Goal: Task Accomplishment & Management: Complete application form

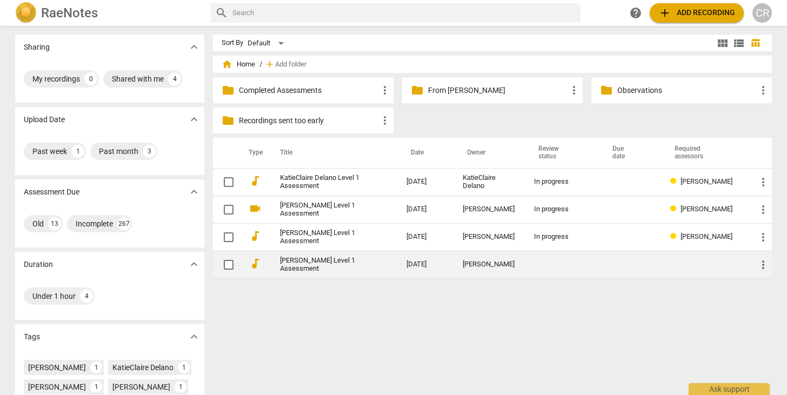
click at [318, 263] on link "[PERSON_NAME] Level 1 Assessment" at bounding box center [324, 265] width 88 height 16
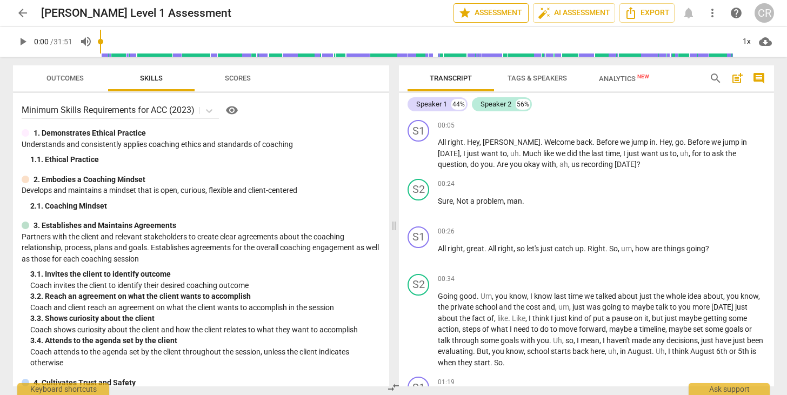
click at [496, 11] on span "star Assessment" at bounding box center [490, 12] width 65 height 13
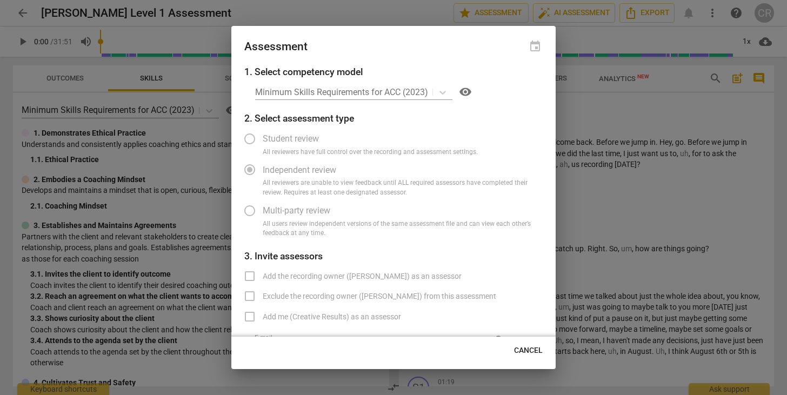
click at [594, 119] on div at bounding box center [393, 197] width 787 height 395
radio input "false"
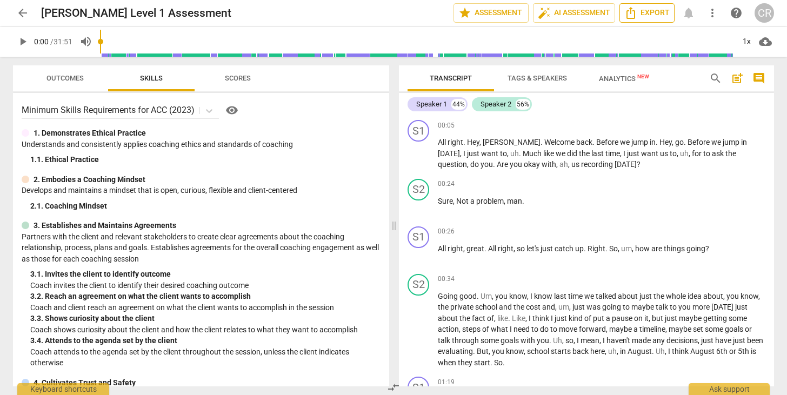
click at [647, 15] on span "Export" at bounding box center [646, 12] width 45 height 13
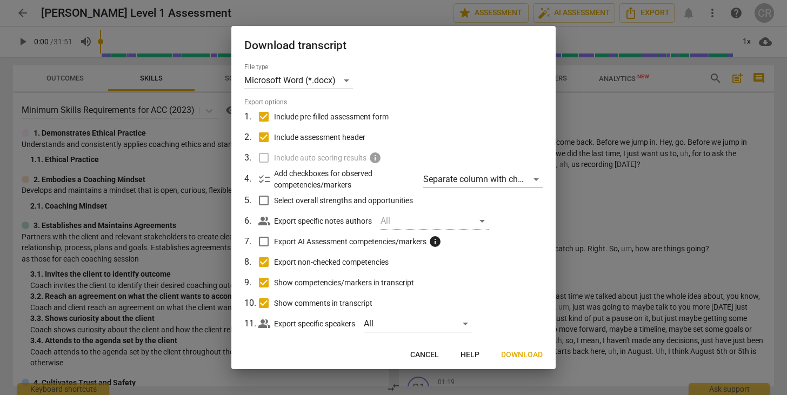
click at [651, 183] on div at bounding box center [393, 197] width 787 height 395
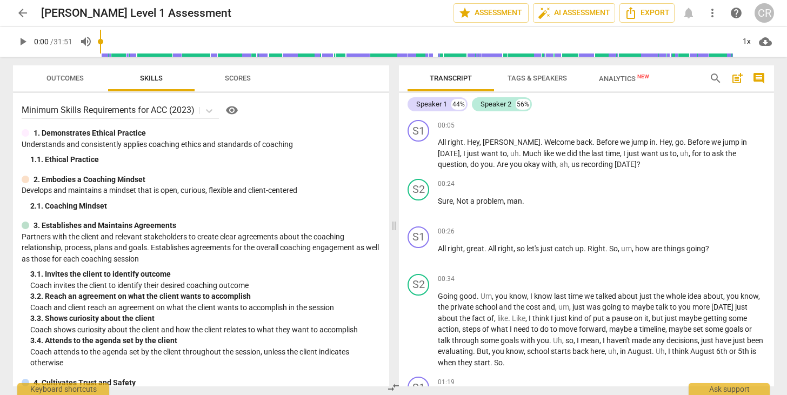
click at [713, 11] on span "more_vert" at bounding box center [712, 12] width 13 height 13
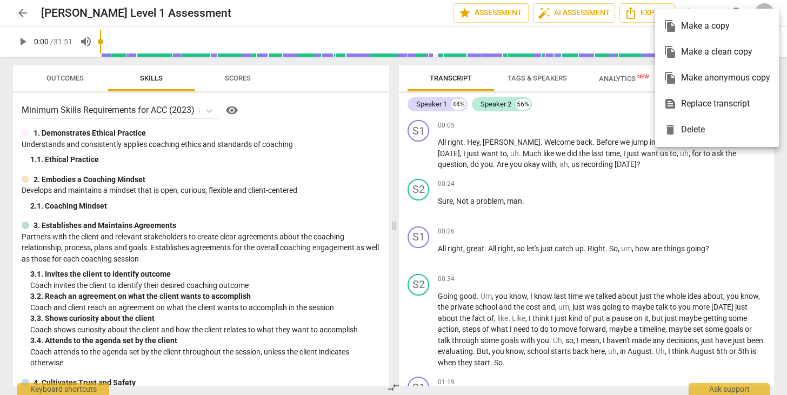
click at [681, 29] on div "file_copy Make a copy" at bounding box center [717, 26] width 106 height 26
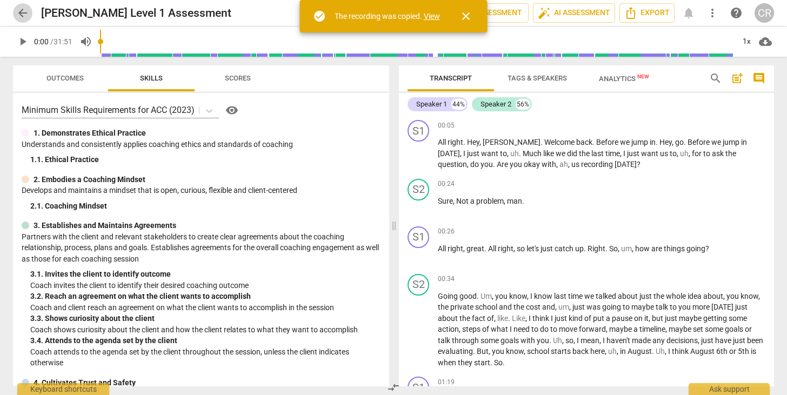
click at [25, 10] on span "arrow_back" at bounding box center [22, 12] width 13 height 13
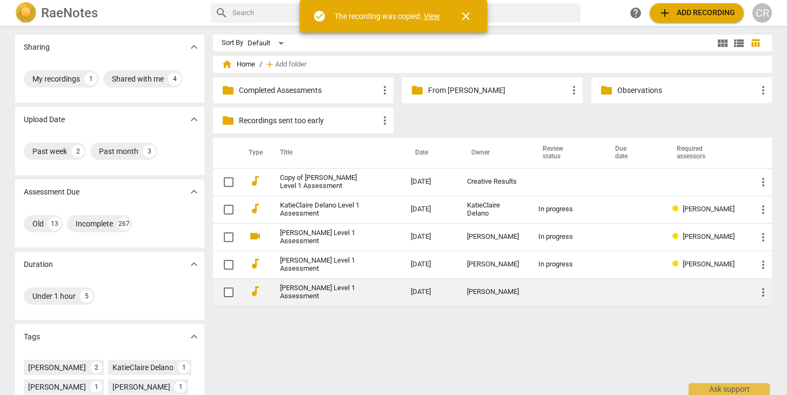
click at [368, 291] on link "[PERSON_NAME] Level 1 Assessment" at bounding box center [326, 292] width 92 height 16
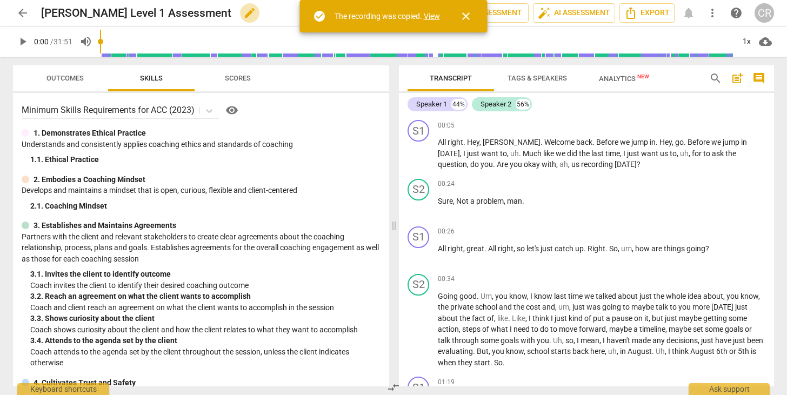
click at [243, 13] on span "edit" at bounding box center [249, 12] width 13 height 13
type input "[PERSON_NAME] Level 1 Assessment - can't edit"
click at [320, 108] on div "Minimum Skills Requirements for ACC (2023) visibility" at bounding box center [201, 110] width 359 height 17
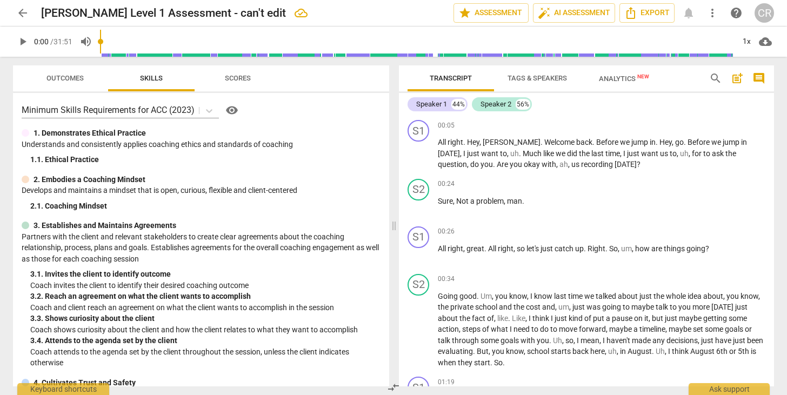
click at [24, 11] on span "arrow_back" at bounding box center [22, 12] width 13 height 13
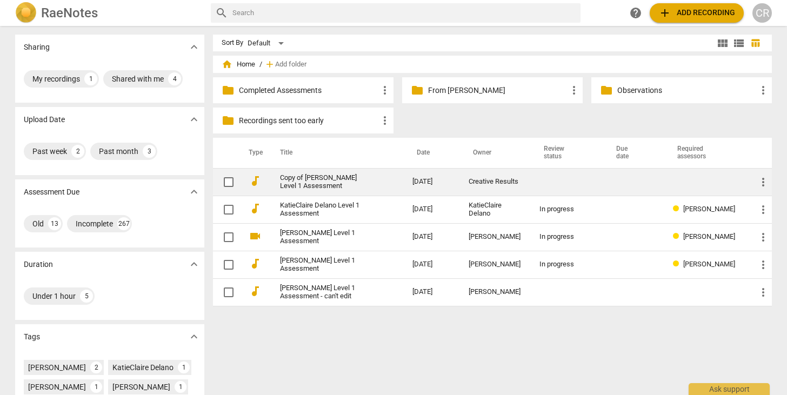
click at [340, 179] on link "Copy of [PERSON_NAME] Level 1 Assessment" at bounding box center [326, 182] width 93 height 16
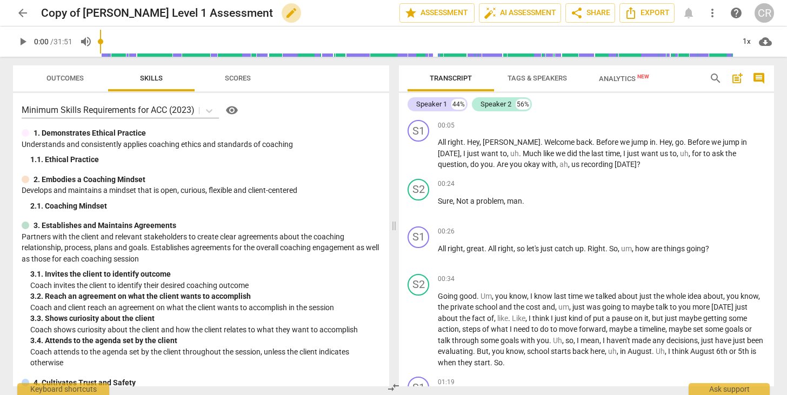
click at [285, 10] on span "edit" at bounding box center [291, 12] width 13 height 13
click at [83, 12] on input "Copy of [PERSON_NAME] Level 1 Assessment" at bounding box center [196, 13] width 311 height 21
type input "[PERSON_NAME] Level 1 Assessment"
click at [357, 10] on span "done" at bounding box center [361, 12] width 13 height 13
click at [424, 10] on span "star Assessment" at bounding box center [436, 12] width 65 height 13
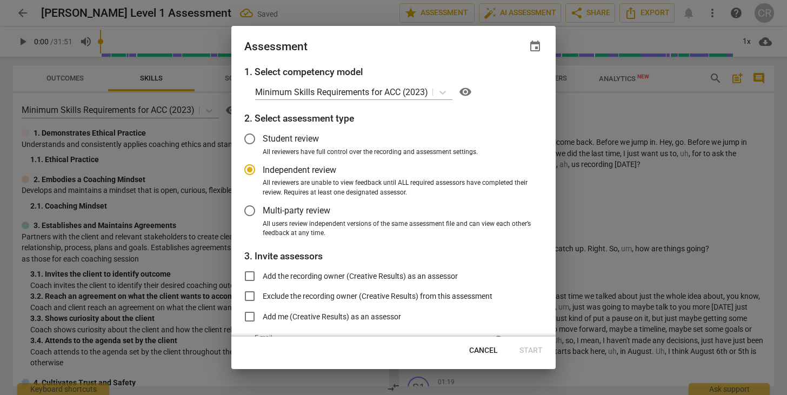
radio input "false"
click at [250, 293] on input "Exclude the recording owner (Creative Results) from this assessment" at bounding box center [250, 296] width 26 height 26
checkbox input "true"
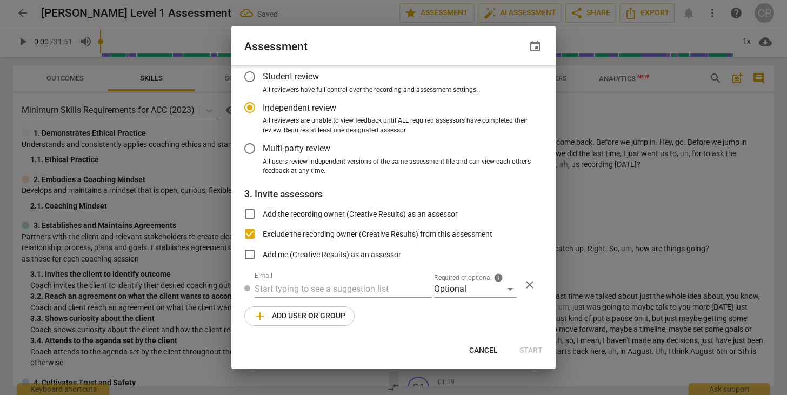
radio input "false"
click at [269, 290] on input "text" at bounding box center [343, 289] width 177 height 17
type input "hello"
click at [281, 309] on strong "[PERSON_NAME] <" at bounding box center [298, 308] width 71 height 10
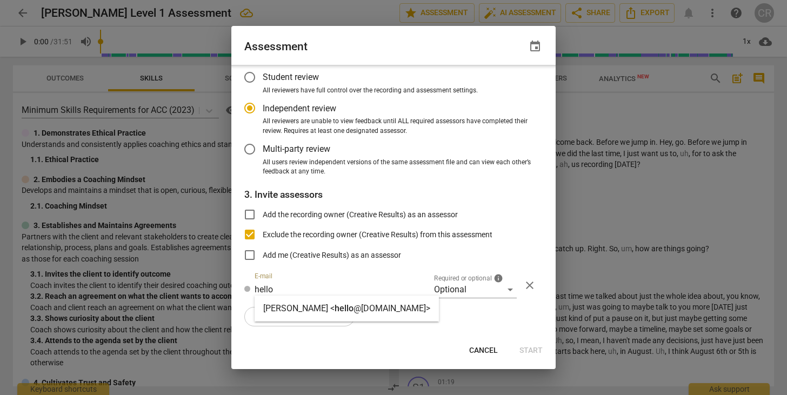
radio input "false"
type input "[PERSON_NAME] <[EMAIL_ADDRESS][DOMAIN_NAME]>"
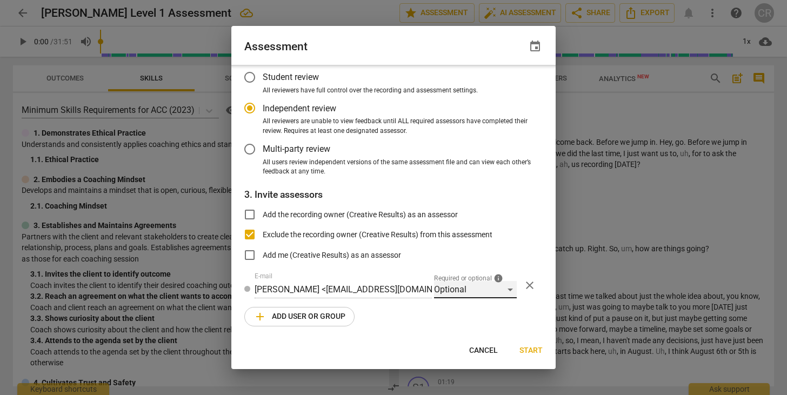
click at [455, 285] on div "Optional" at bounding box center [475, 289] width 83 height 17
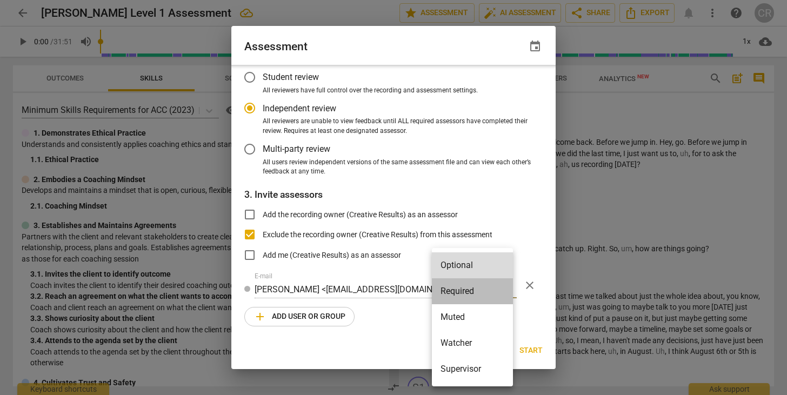
click at [459, 281] on li "Required" at bounding box center [472, 291] width 81 height 26
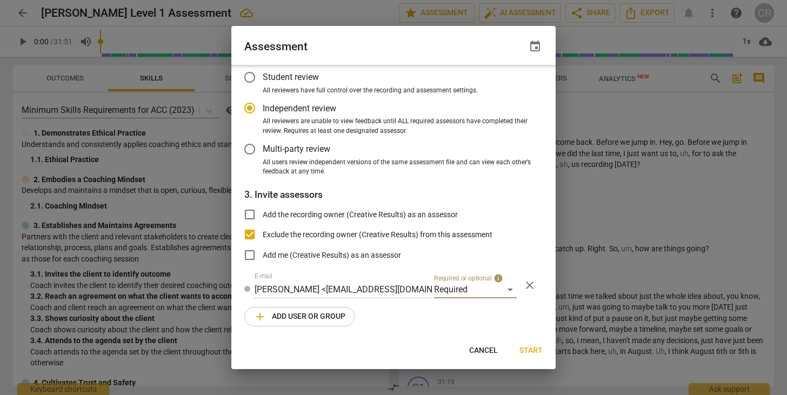
click at [533, 350] on span "Start" at bounding box center [530, 350] width 23 height 11
radio input "false"
type input "Creative Results <[EMAIL_ADDRESS][DOMAIN_NAME]>"
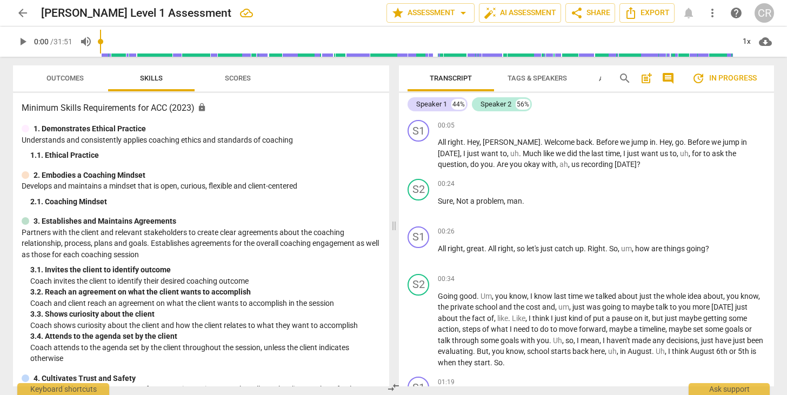
click at [21, 12] on span "arrow_back" at bounding box center [22, 12] width 13 height 13
